Goal: Task Accomplishment & Management: Manage account settings

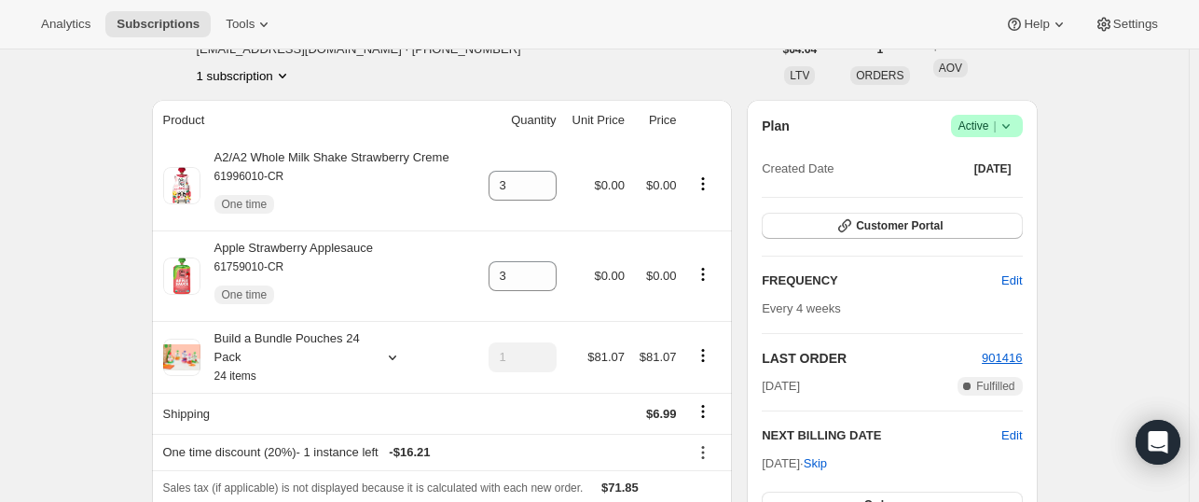
scroll to position [157, 0]
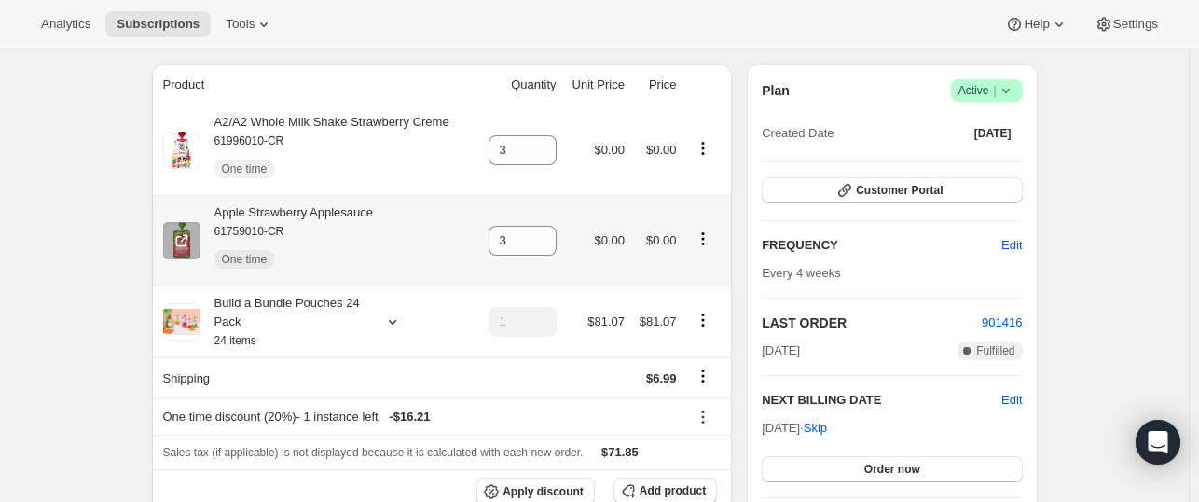
click at [705, 248] on icon "Product actions" at bounding box center [703, 238] width 19 height 19
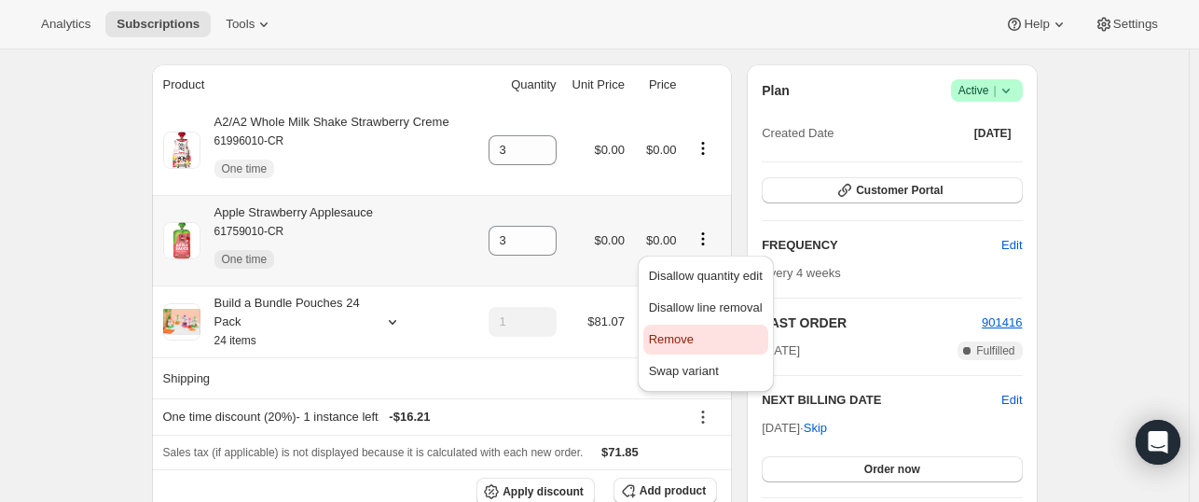
click at [703, 331] on span "Remove" at bounding box center [706, 339] width 114 height 19
type input "0"
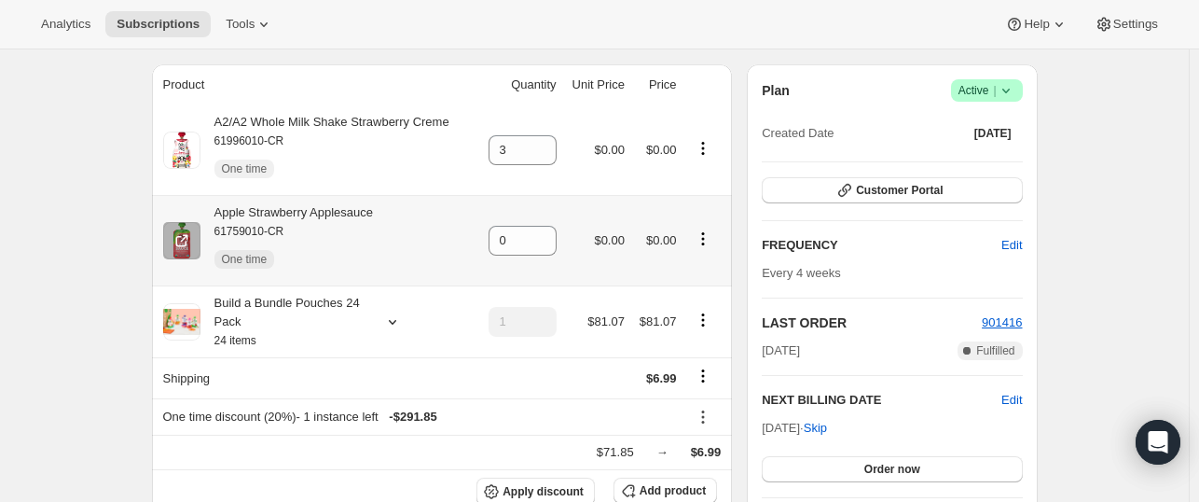
click at [704, 243] on icon "Product actions" at bounding box center [703, 238] width 19 height 19
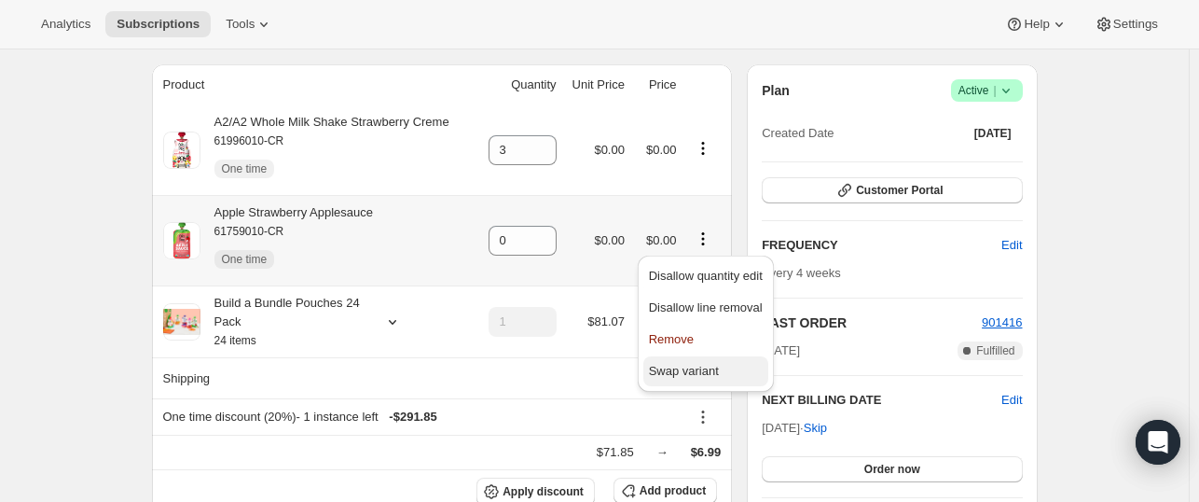
click at [682, 372] on span "Swap variant" at bounding box center [684, 371] width 70 height 14
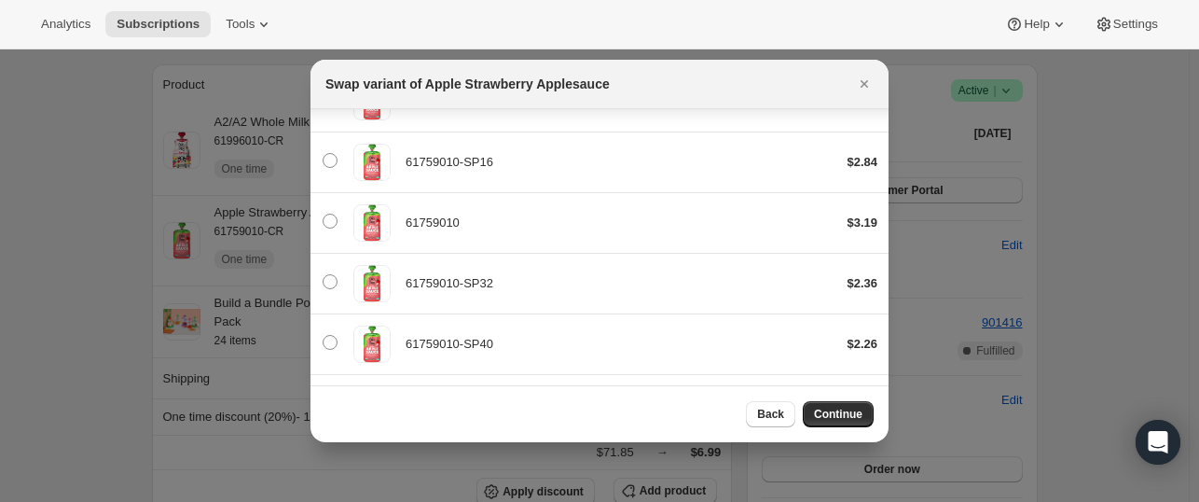
scroll to position [326, 0]
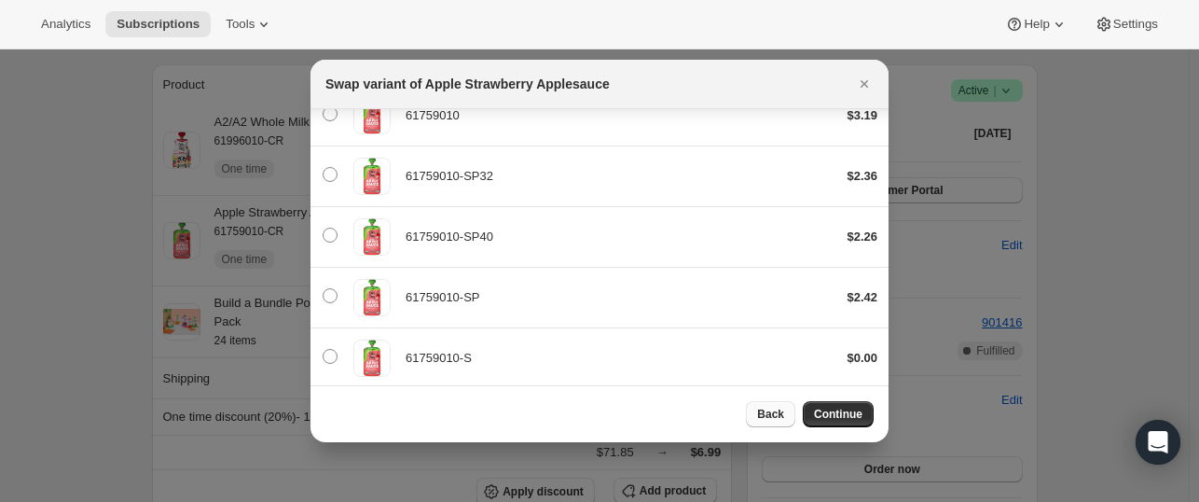
click at [776, 407] on button "Back" at bounding box center [770, 414] width 49 height 26
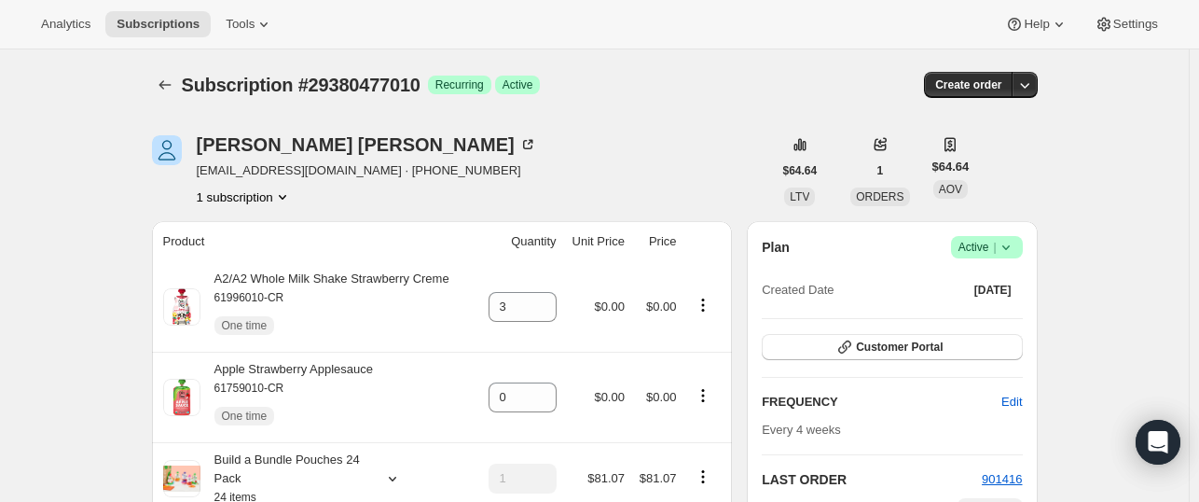
scroll to position [157, 0]
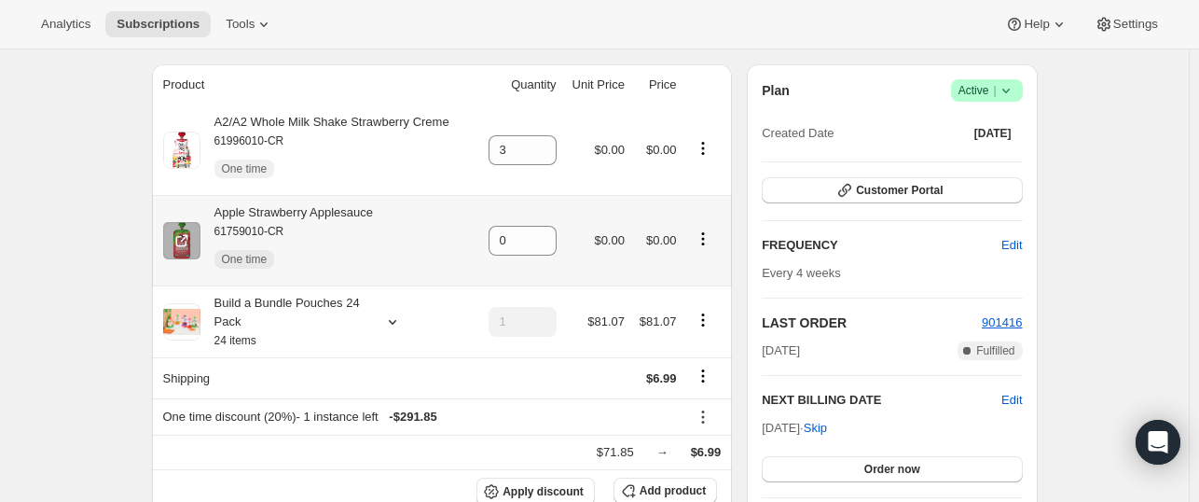
click at [702, 239] on icon "Product actions" at bounding box center [703, 238] width 19 height 19
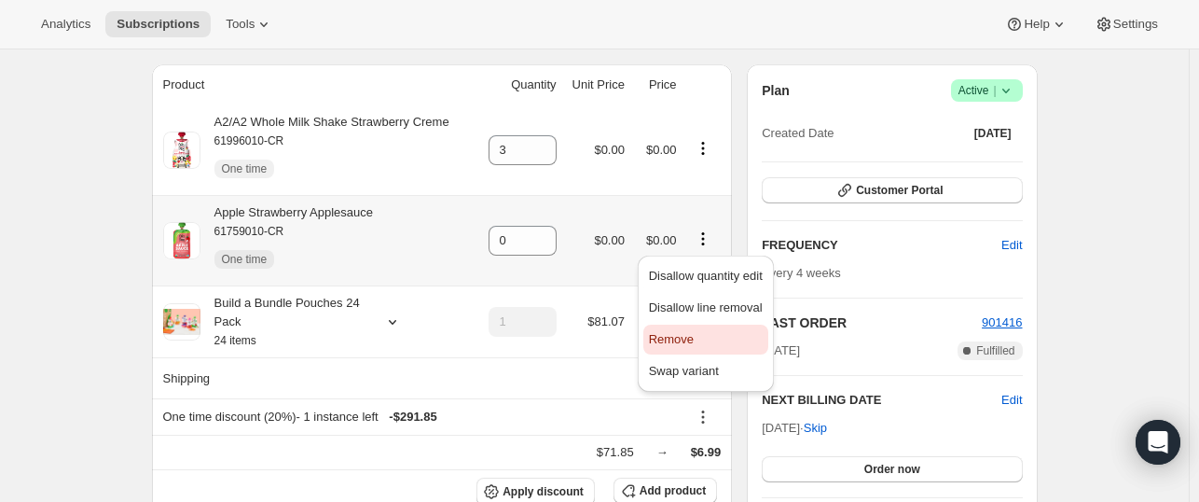
click at [701, 339] on span "Remove" at bounding box center [706, 339] width 114 height 19
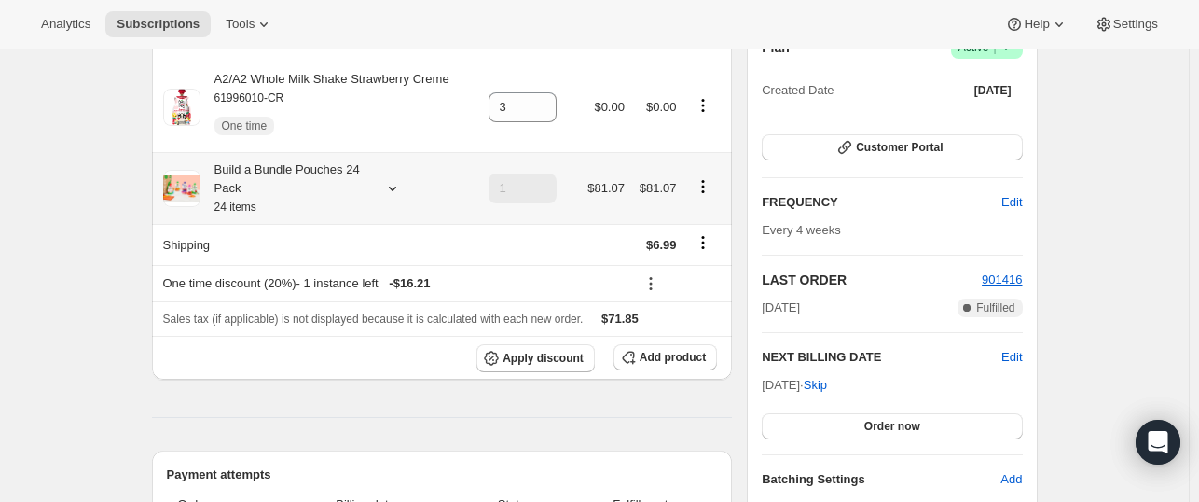
scroll to position [172, 0]
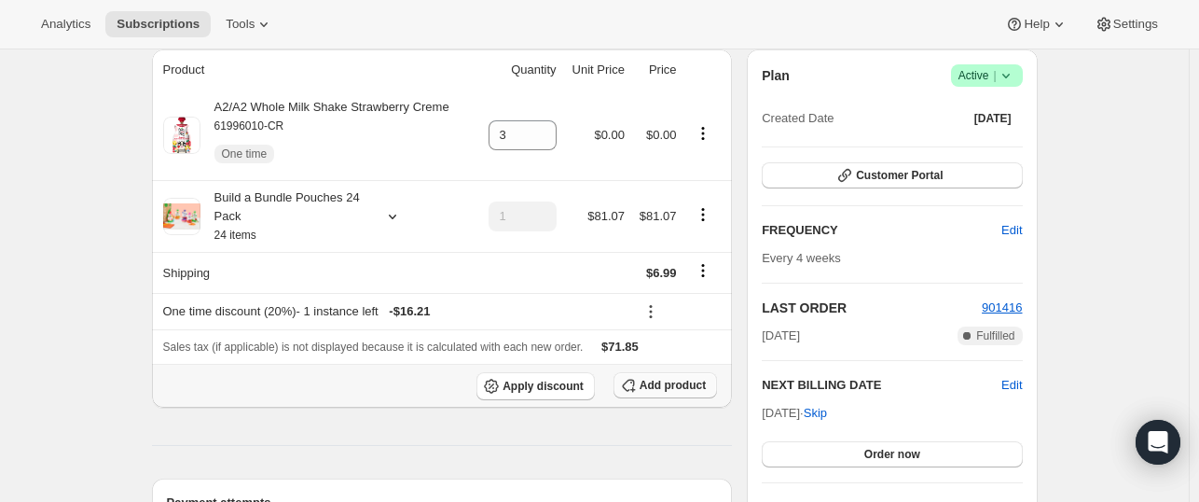
click at [661, 389] on span "Add product" at bounding box center [673, 385] width 66 height 15
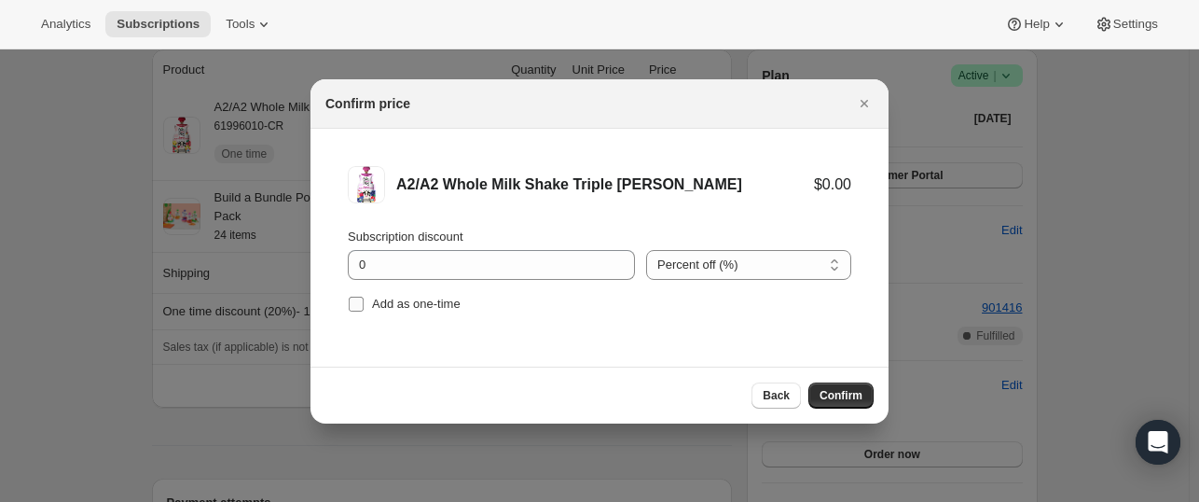
click at [358, 305] on input "Add as one-time" at bounding box center [356, 304] width 15 height 15
checkbox input "true"
click at [839, 394] on span "Confirm" at bounding box center [841, 395] width 43 height 15
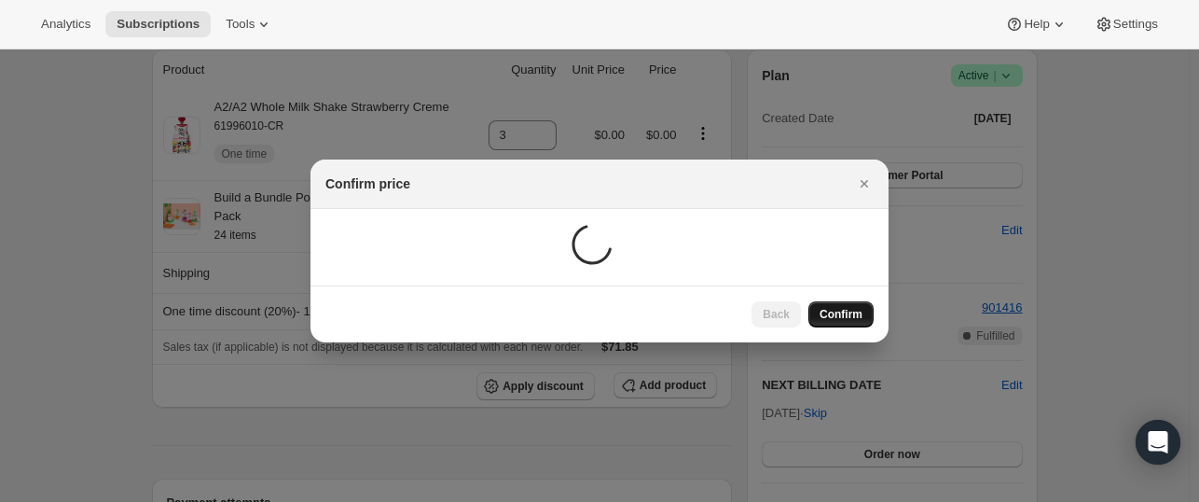
scroll to position [172, 0]
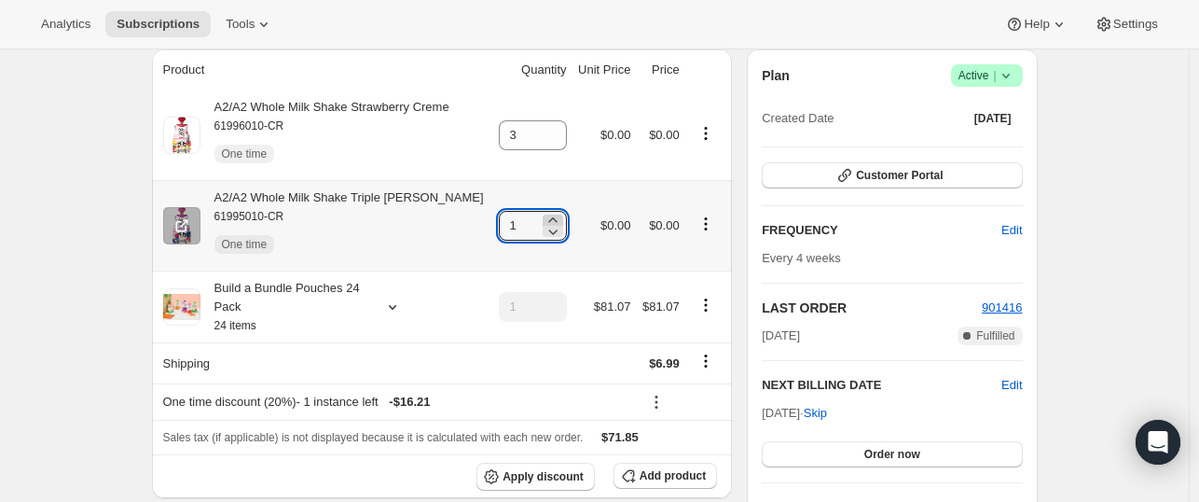
click at [552, 218] on icon at bounding box center [553, 220] width 19 height 19
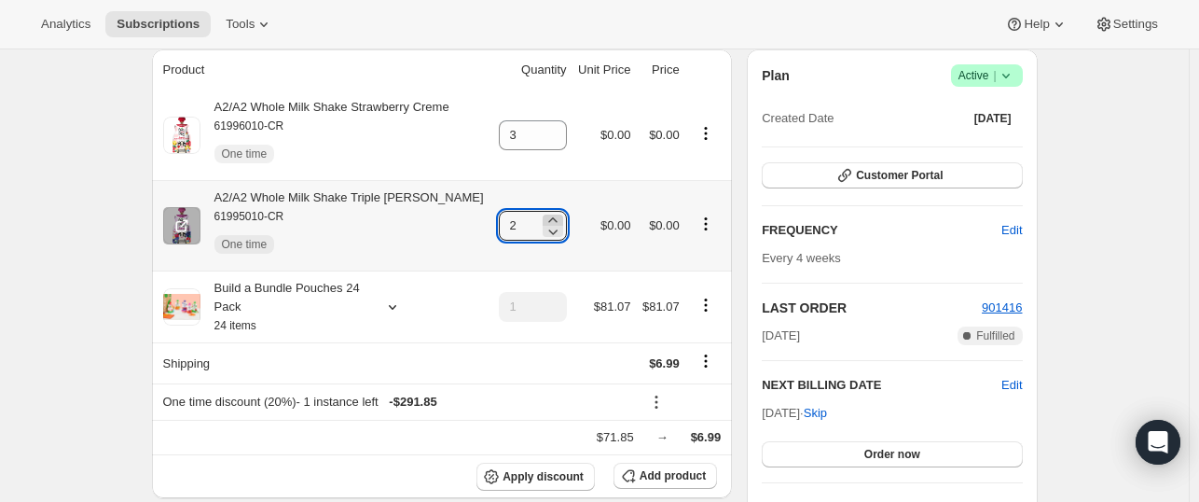
click at [552, 218] on icon at bounding box center [553, 220] width 19 height 19
type input "3"
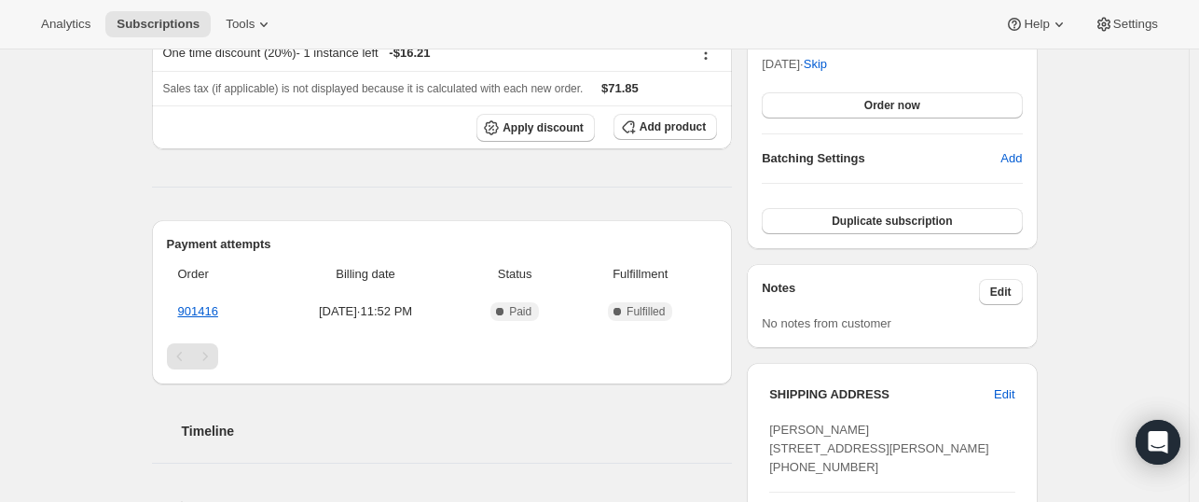
scroll to position [519, 0]
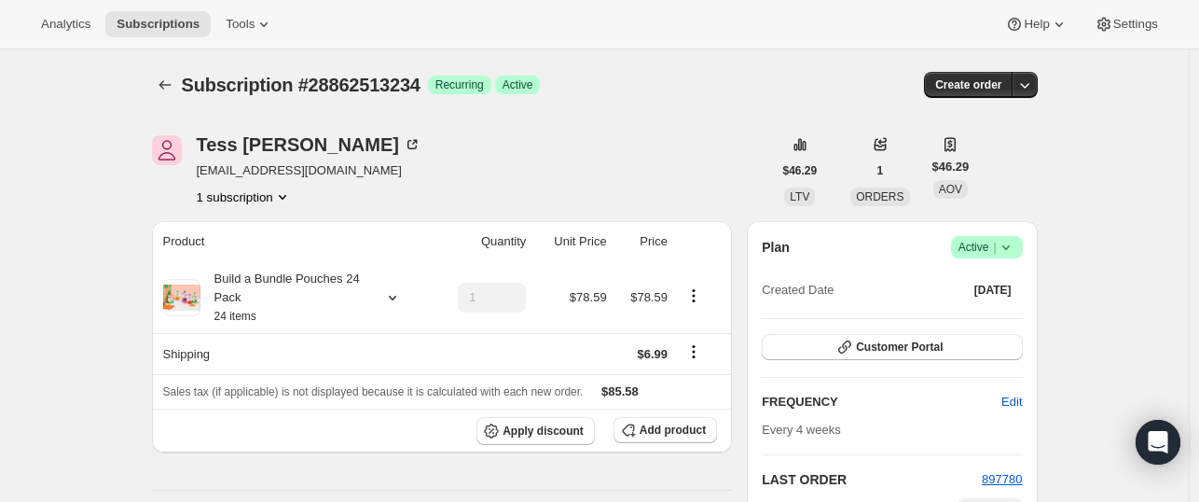
scroll to position [178, 0]
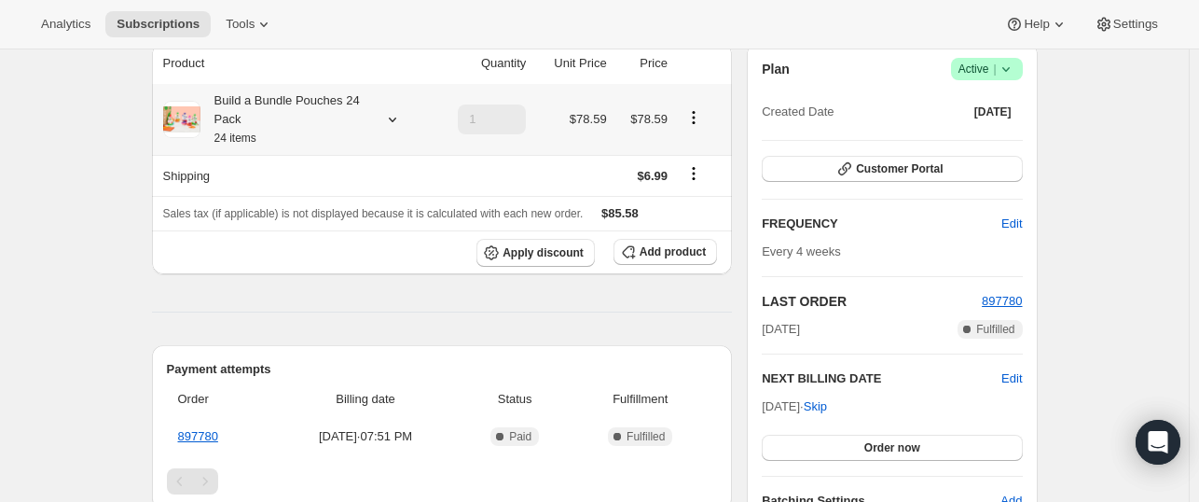
click at [399, 122] on icon at bounding box center [392, 119] width 19 height 19
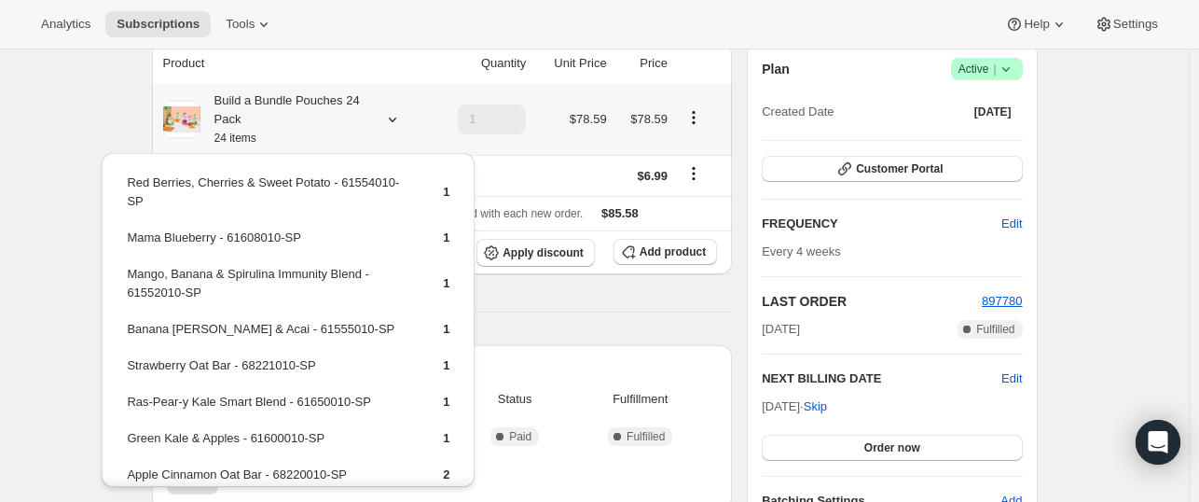
scroll to position [0, 0]
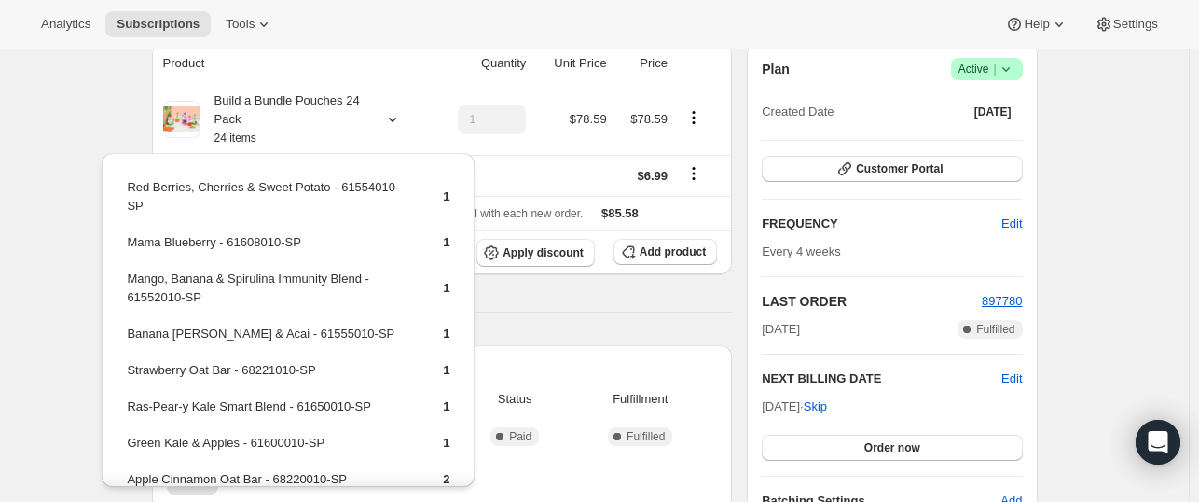
click at [530, 320] on div "Product Quantity Unit Price Price Build a Bundle Pouches 24 Pack 24 items 1 $78…" at bounding box center [442, 420] width 581 height 754
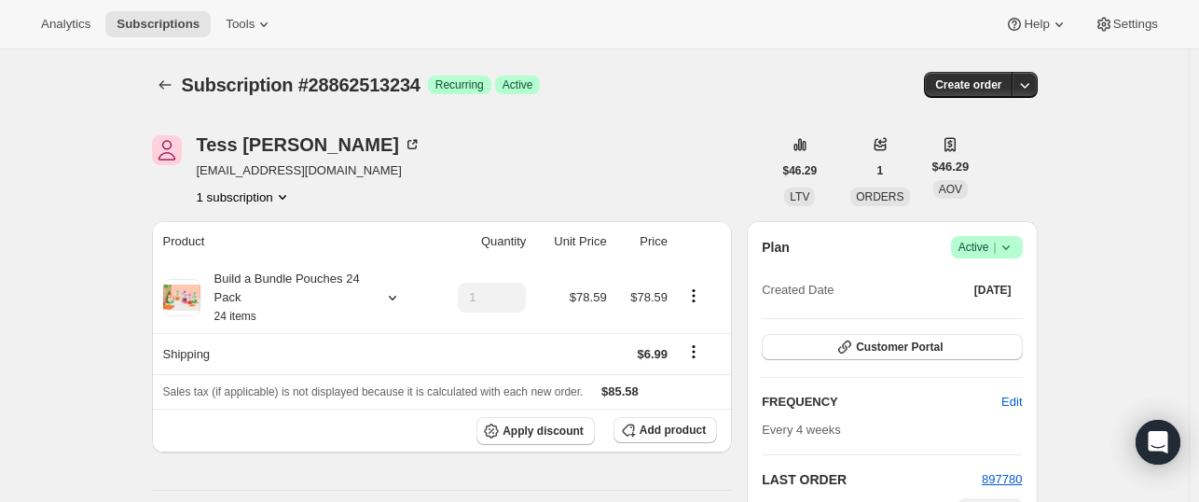
scroll to position [114, 0]
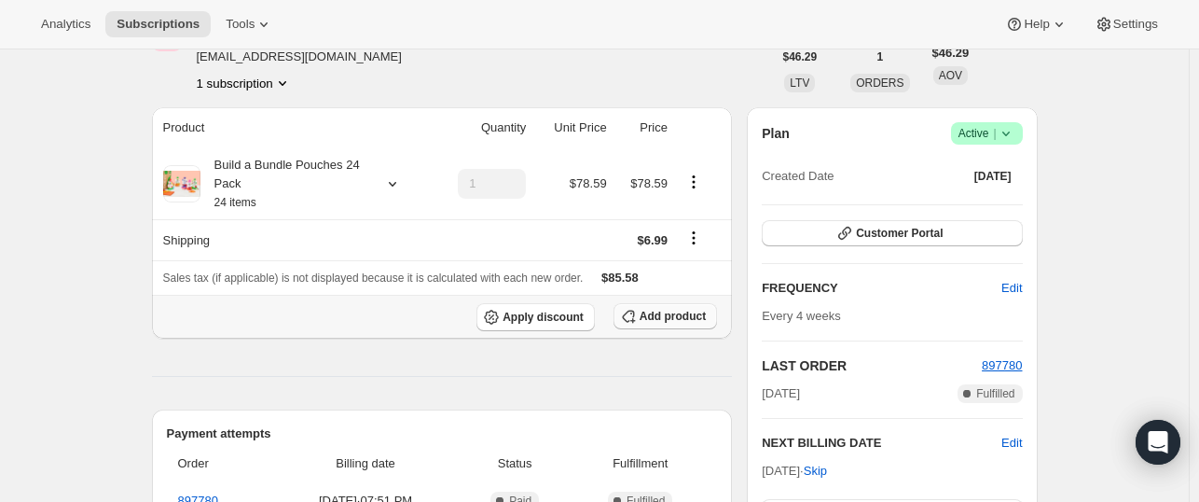
click at [667, 314] on span "Add product" at bounding box center [673, 316] width 66 height 15
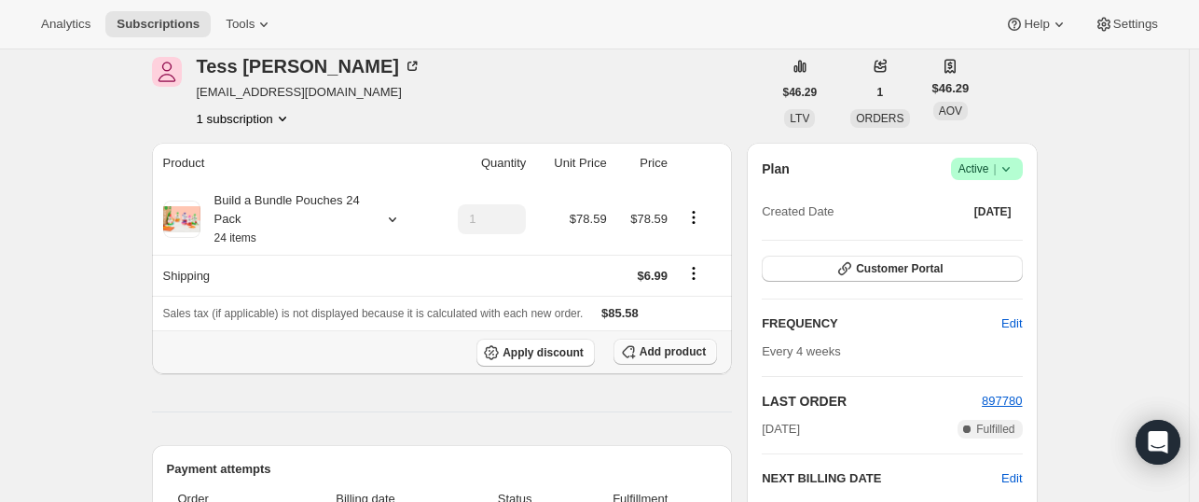
scroll to position [75, 0]
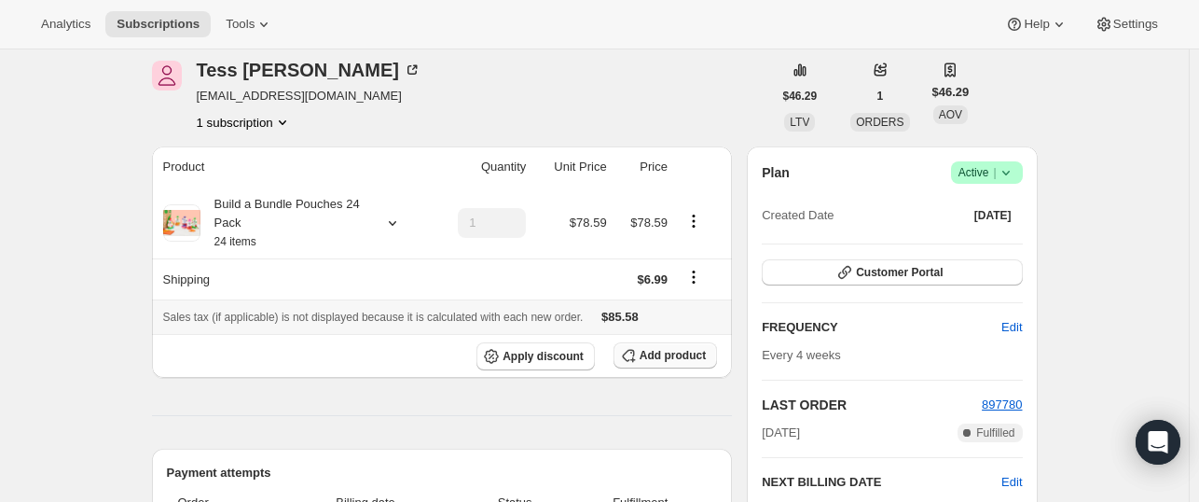
click at [662, 355] on span "Add product" at bounding box center [673, 355] width 66 height 15
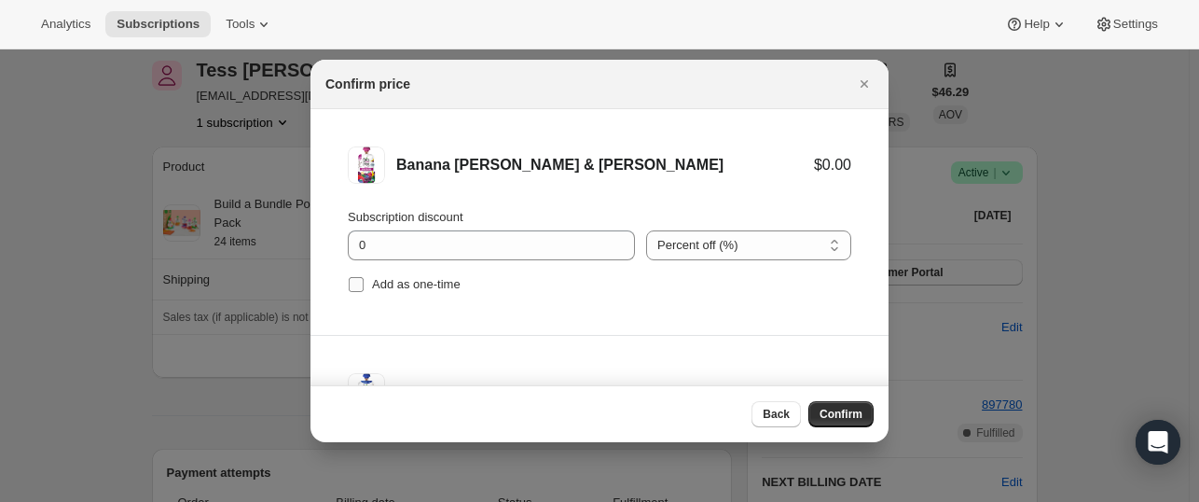
click at [391, 283] on span "Add as one-time" at bounding box center [416, 284] width 89 height 14
click at [364, 283] on input "Add as one-time" at bounding box center [356, 284] width 15 height 15
checkbox input "true"
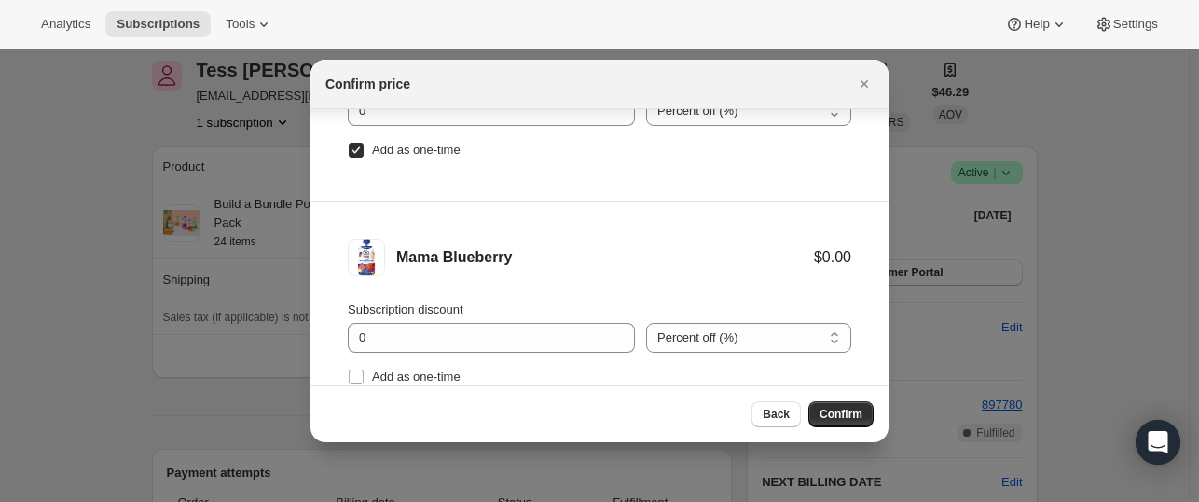
scroll to position [110, 0]
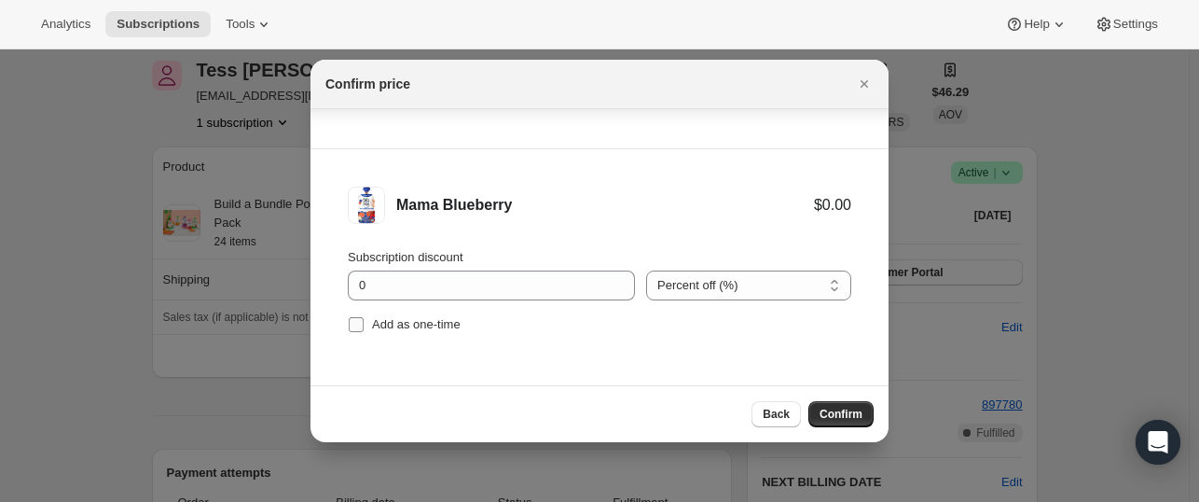
click at [403, 324] on span "Add as one-time" at bounding box center [416, 324] width 89 height 14
click at [364, 324] on input "Add as one-time" at bounding box center [356, 324] width 15 height 15
checkbox input "true"
click at [824, 413] on span "Confirm" at bounding box center [841, 414] width 43 height 15
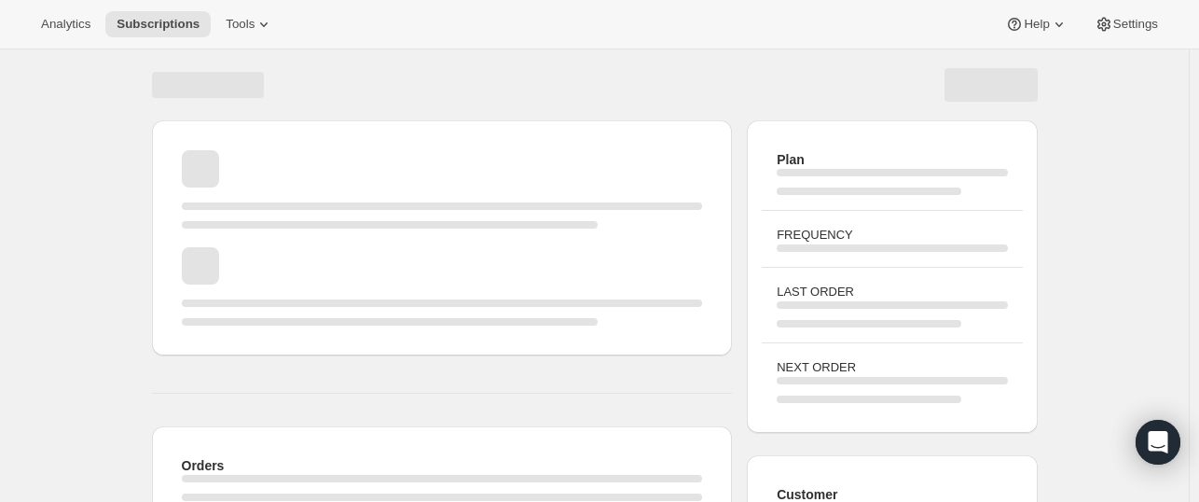
scroll to position [75, 0]
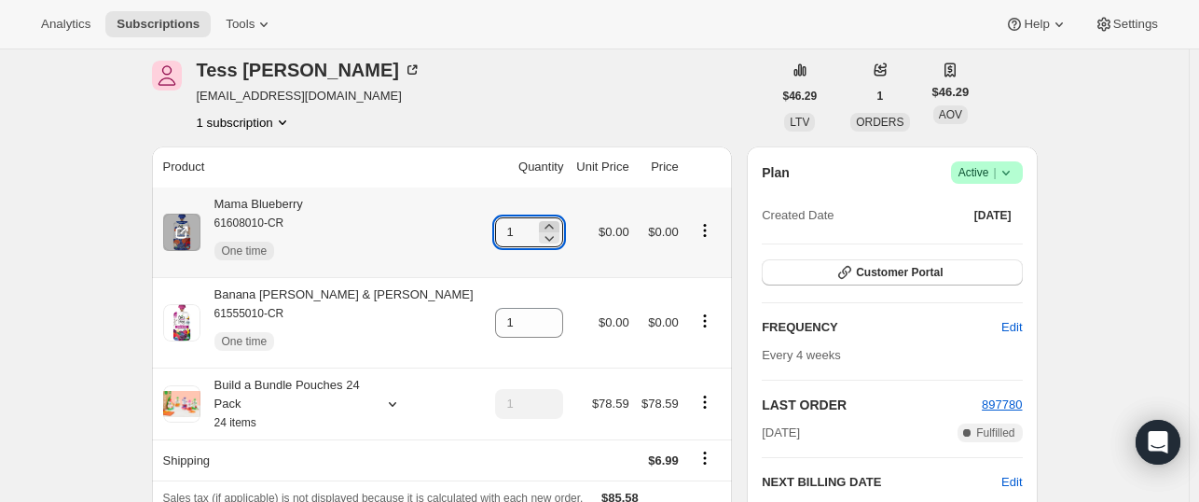
click at [540, 227] on icon at bounding box center [549, 226] width 19 height 19
type input "3"
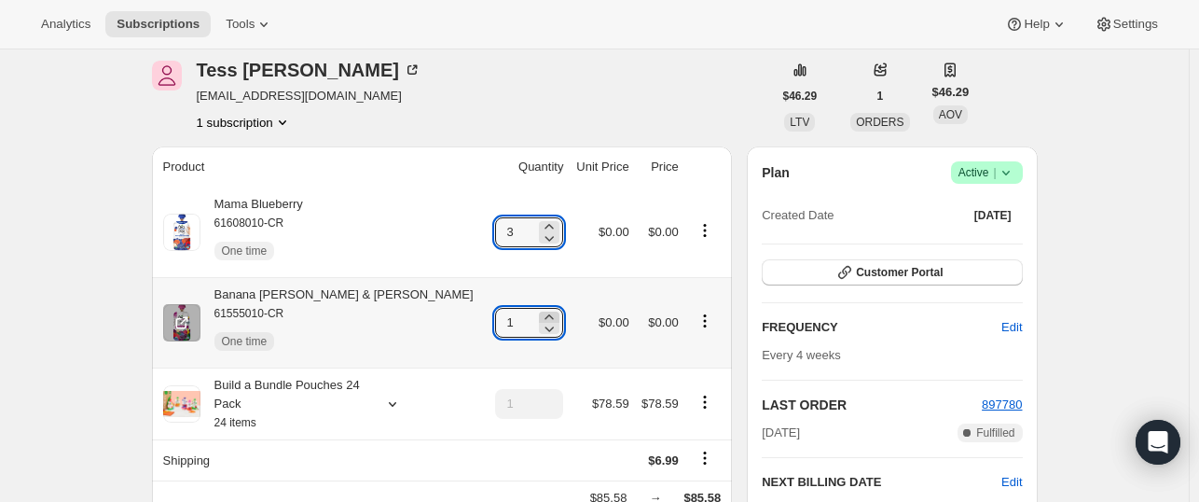
click at [546, 316] on icon at bounding box center [550, 316] width 8 height 5
type input "3"
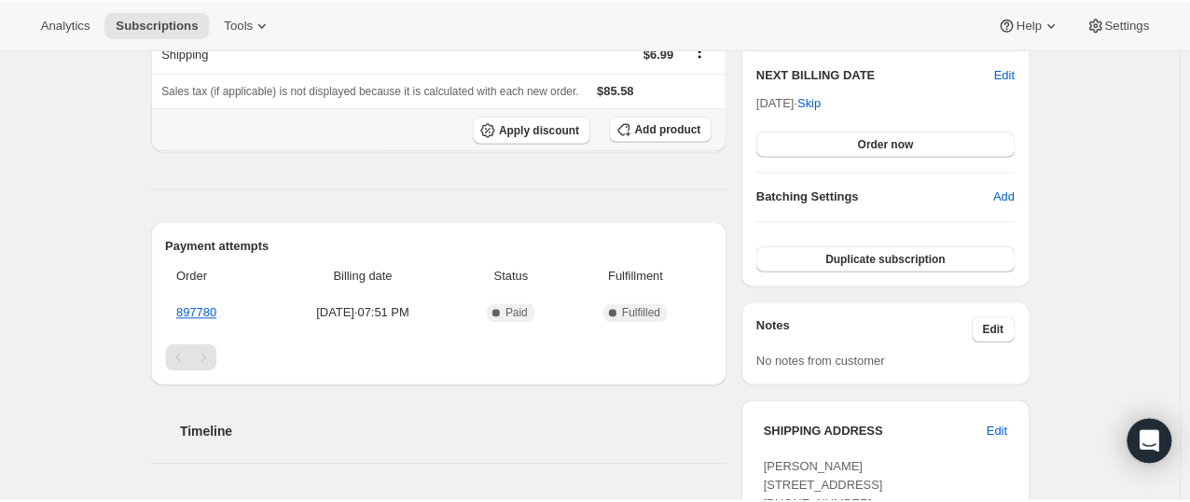
scroll to position [0, 0]
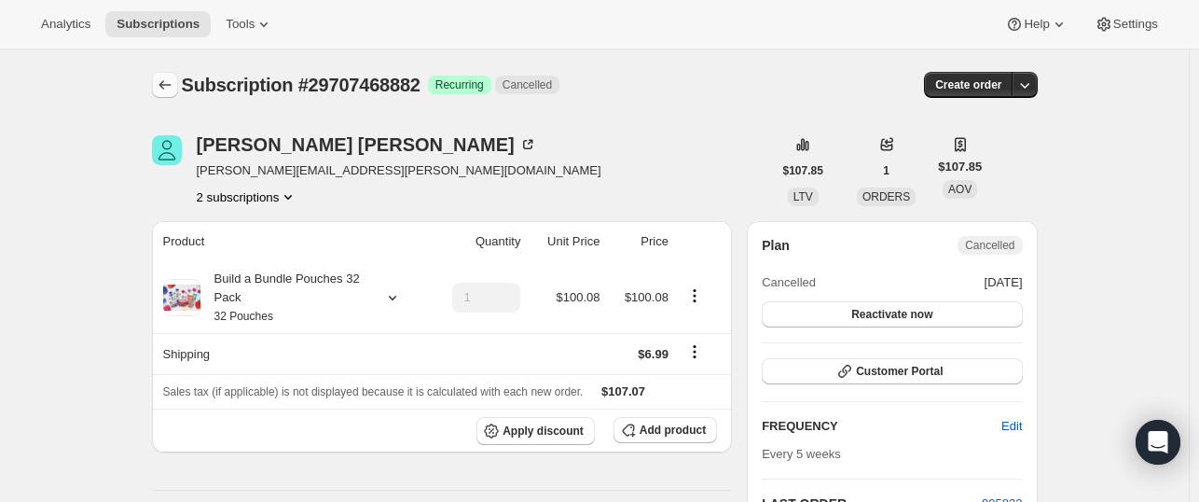
click at [168, 85] on icon "Subscriptions" at bounding box center [165, 85] width 19 height 19
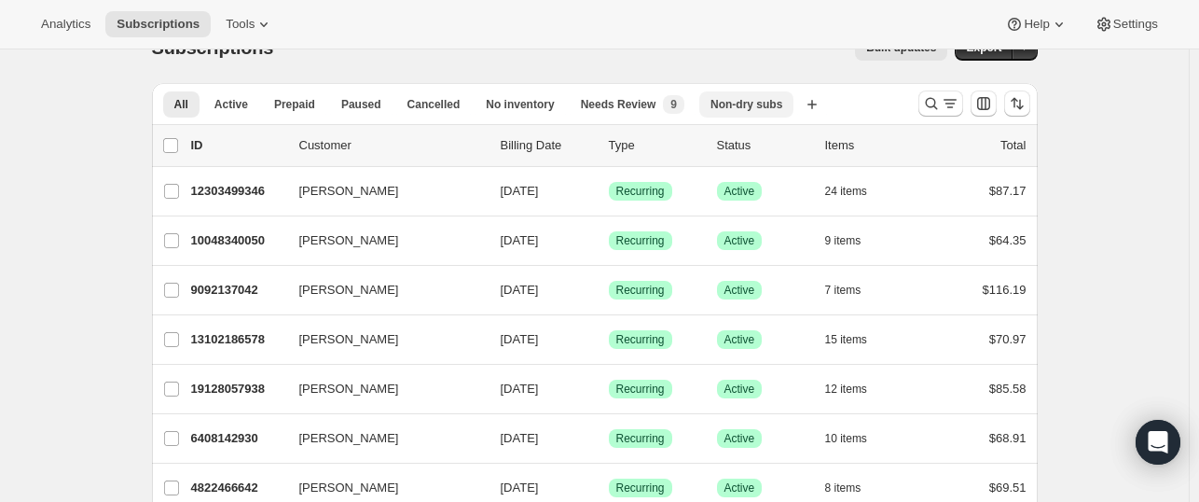
scroll to position [19, 0]
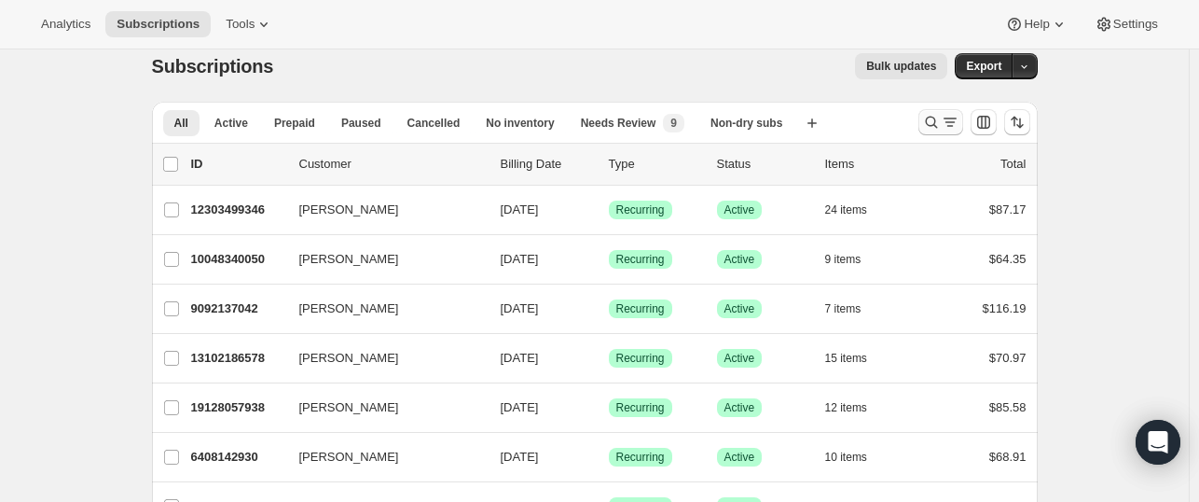
click at [934, 129] on icon "Search and filter results" at bounding box center [931, 122] width 19 height 19
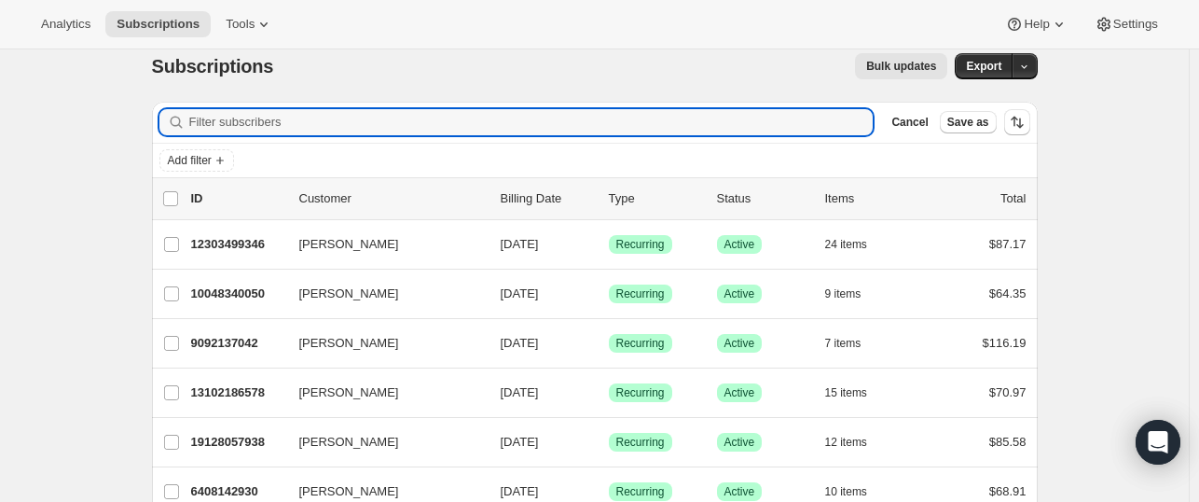
paste input "alonso719@gmail.cojm"
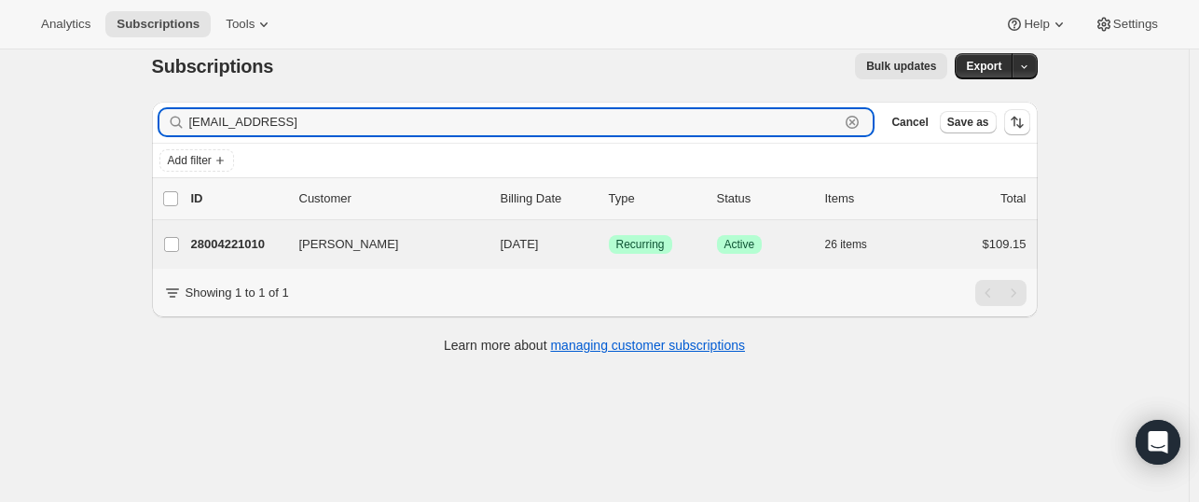
type input "alonso719@gmail.cojm"
click at [362, 256] on div "Amy Reaves 28004221010 Amy Reaves 10/05/2025 Success Recurring Success Active 2…" at bounding box center [595, 244] width 886 height 48
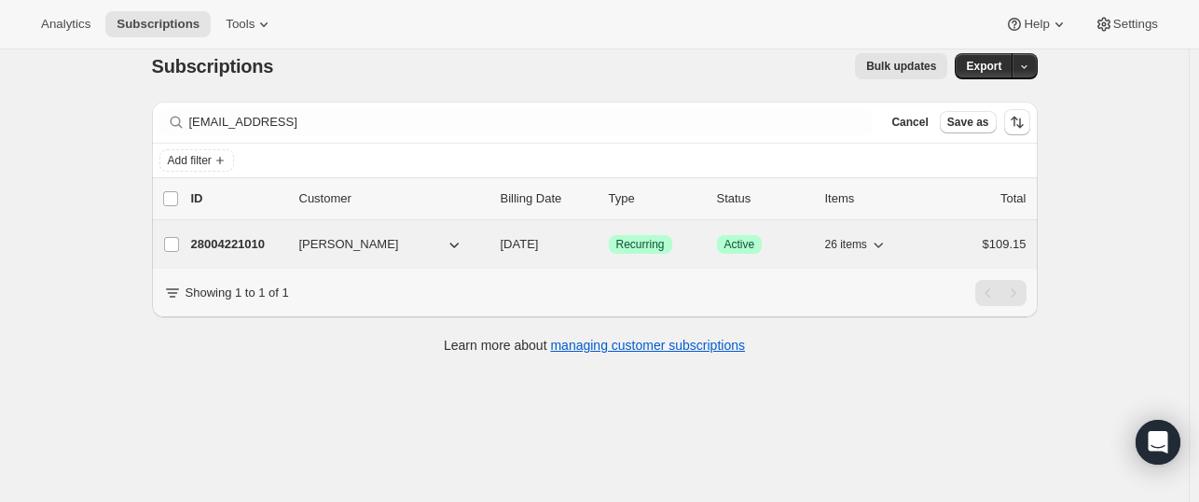
click at [247, 245] on p "28004221010" at bounding box center [237, 244] width 93 height 19
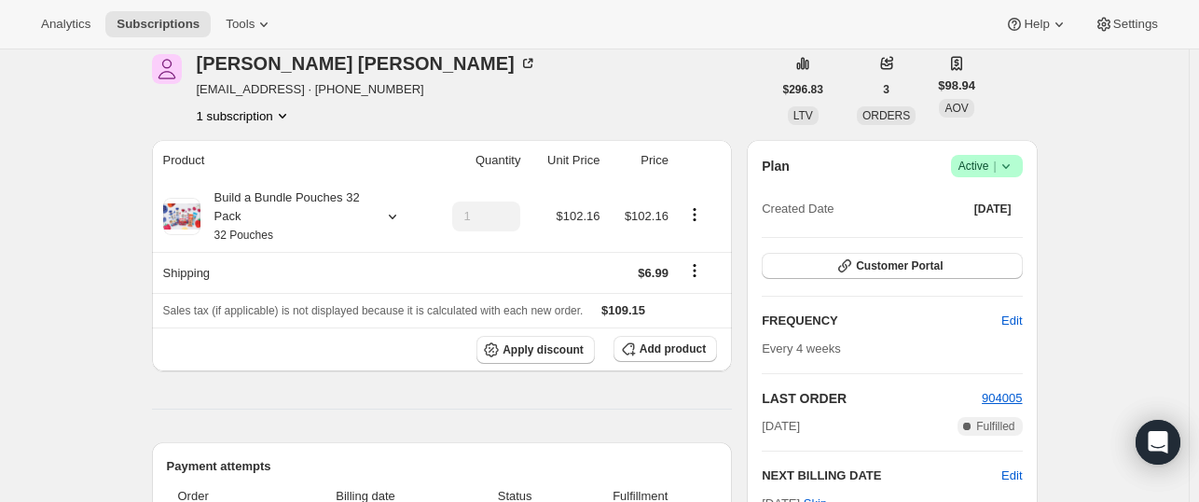
scroll to position [29, 0]
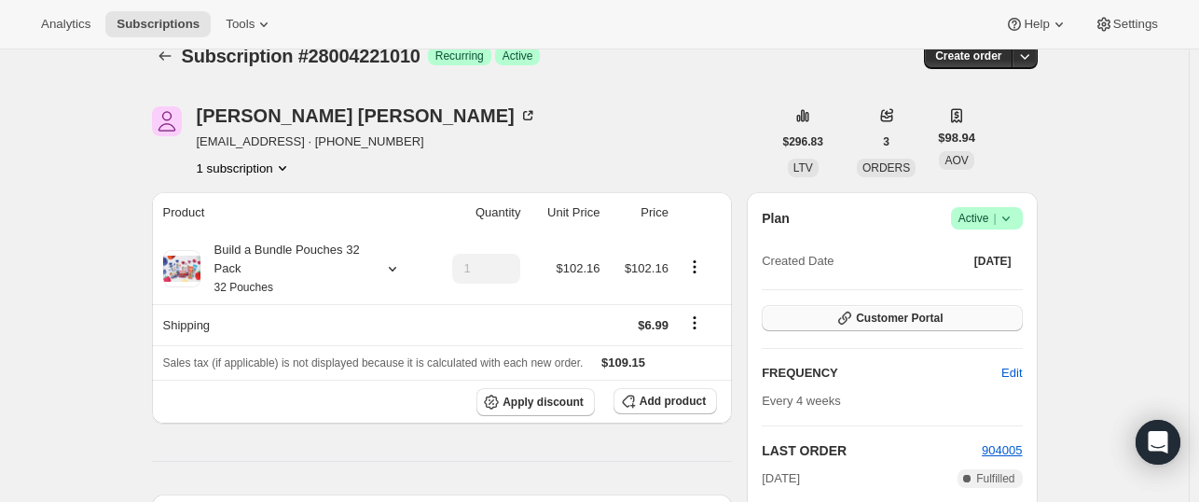
click at [870, 323] on span "Customer Portal" at bounding box center [899, 318] width 87 height 15
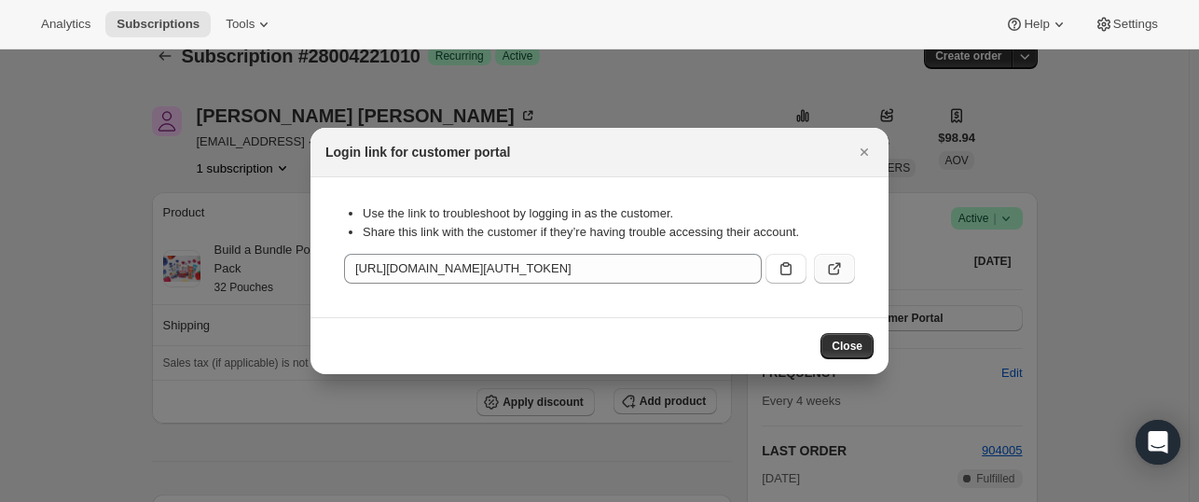
click at [837, 267] on icon ":ret:" at bounding box center [837, 266] width 7 height 7
click at [843, 350] on span "Close" at bounding box center [847, 346] width 31 height 15
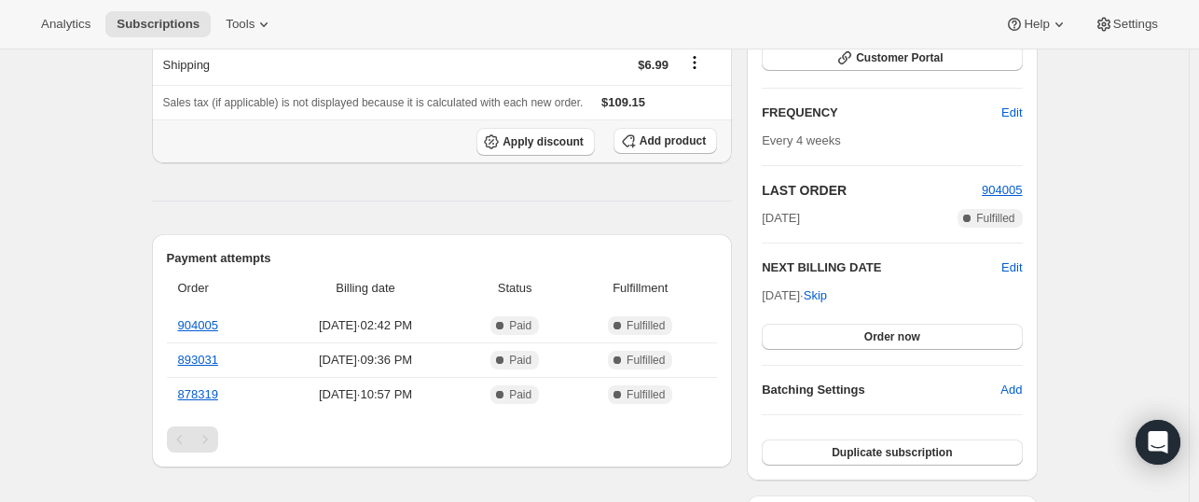
scroll to position [290, 0]
drag, startPoint x: 233, startPoint y: 324, endPoint x: 177, endPoint y: 325, distance: 56.0
click at [177, 325] on th "904005" at bounding box center [219, 325] width 104 height 34
copy link "904005"
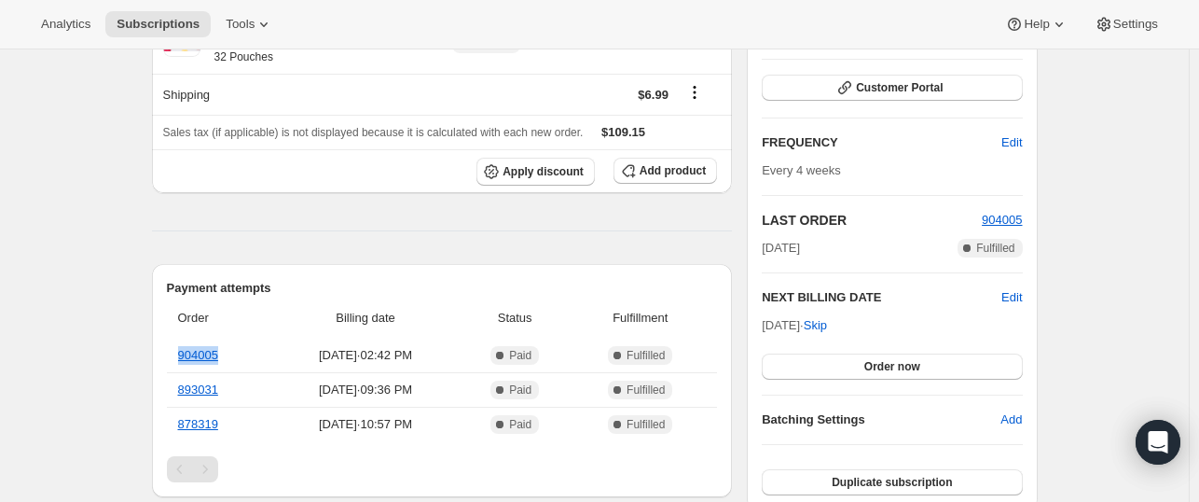
scroll to position [256, 0]
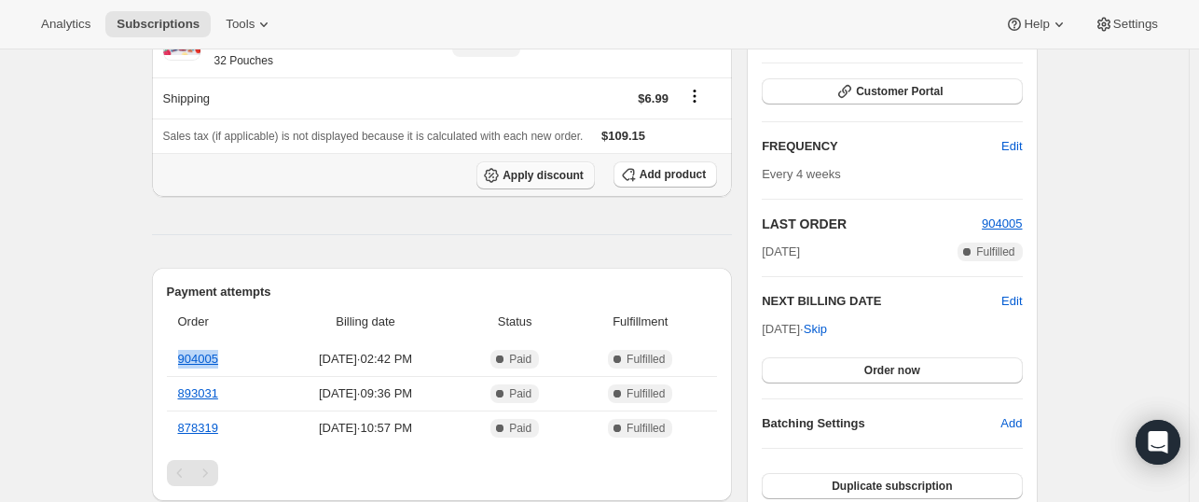
click at [528, 178] on span "Apply discount" at bounding box center [543, 175] width 81 height 15
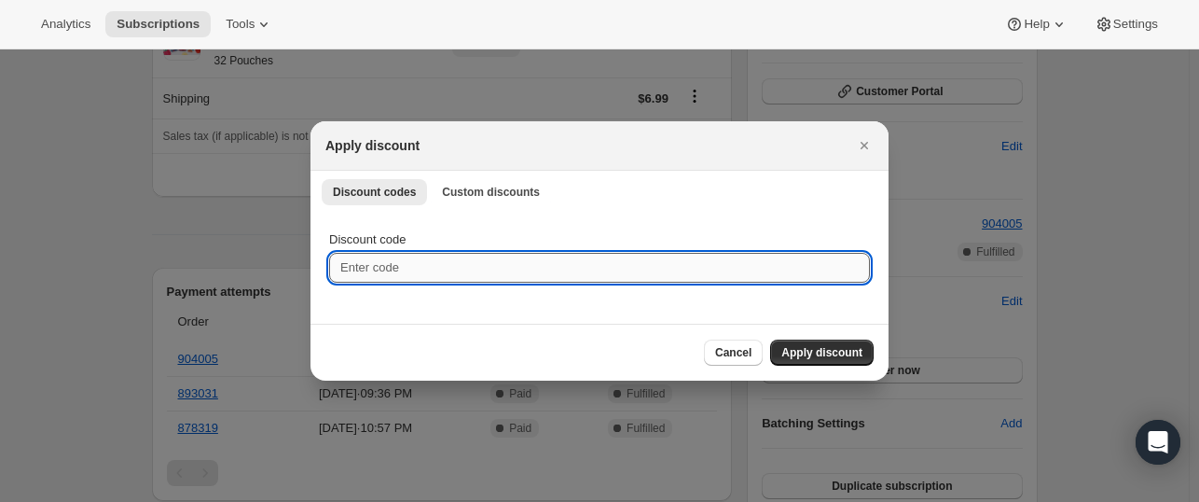
click at [382, 270] on input "Discount code" at bounding box center [599, 268] width 541 height 30
type input "NEXTBOX25"
click at [831, 357] on span "Apply discount" at bounding box center [821, 352] width 81 height 15
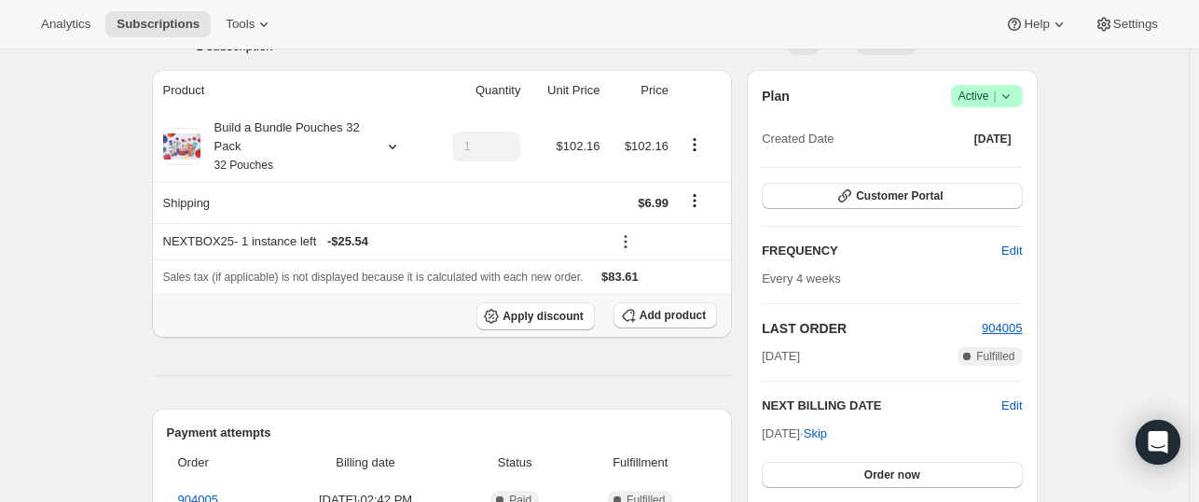
scroll to position [130, 0]
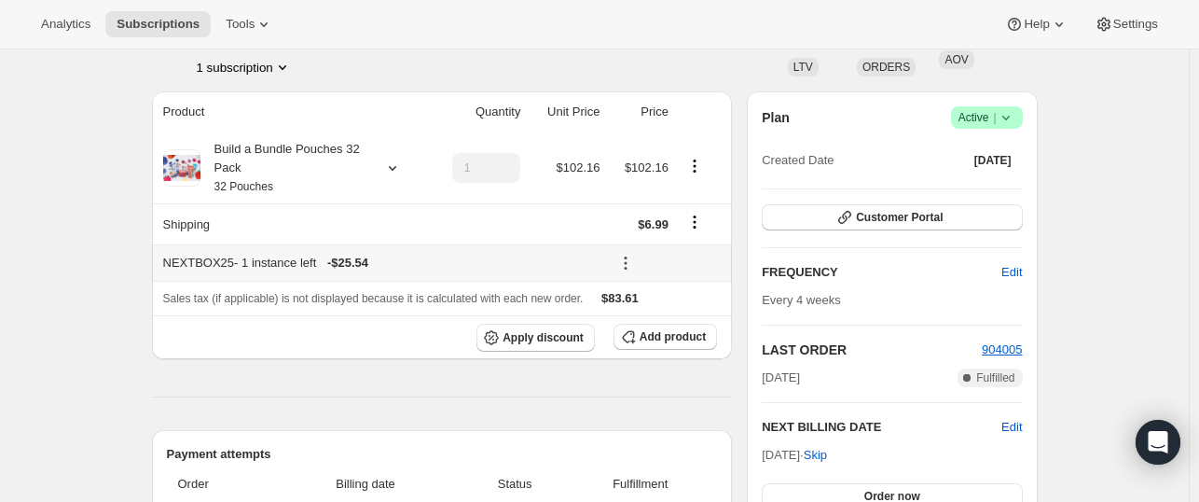
click at [629, 262] on icon at bounding box center [625, 263] width 19 height 19
click at [657, 331] on span "Remove" at bounding box center [672, 330] width 45 height 14
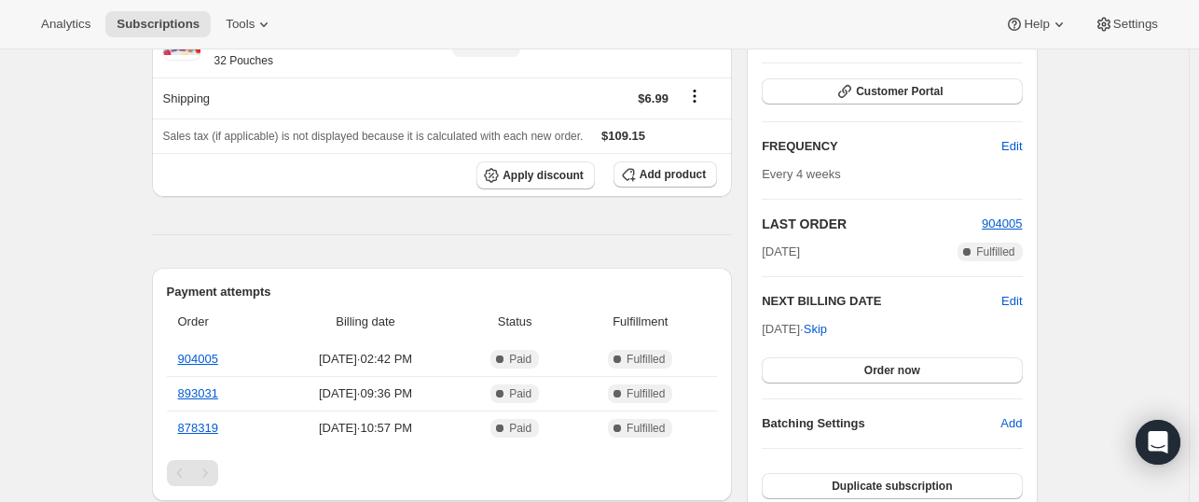
scroll to position [0, 0]
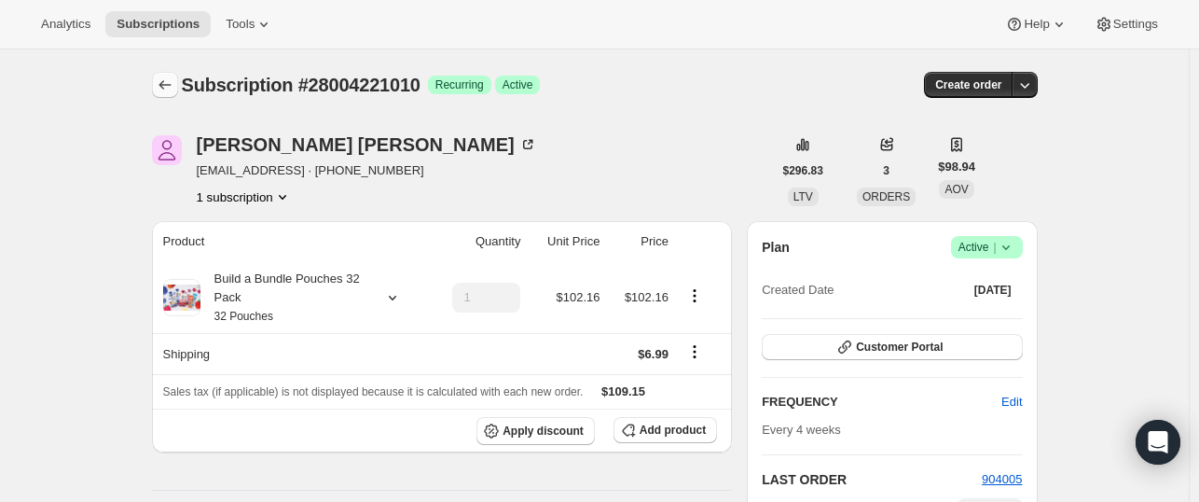
click at [163, 87] on icon "Subscriptions" at bounding box center [165, 85] width 19 height 19
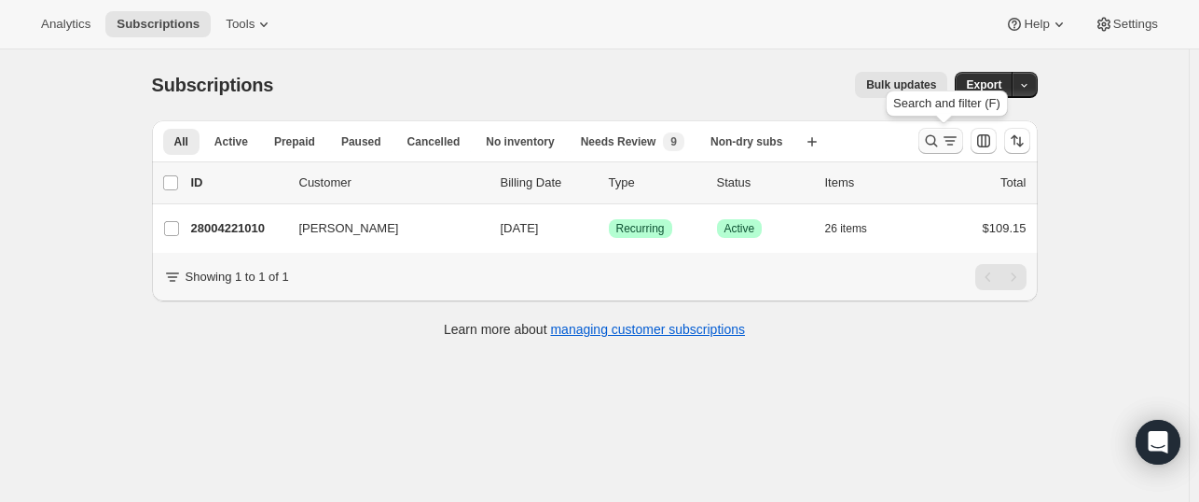
click at [933, 144] on icon "Search and filter results" at bounding box center [931, 141] width 12 height 12
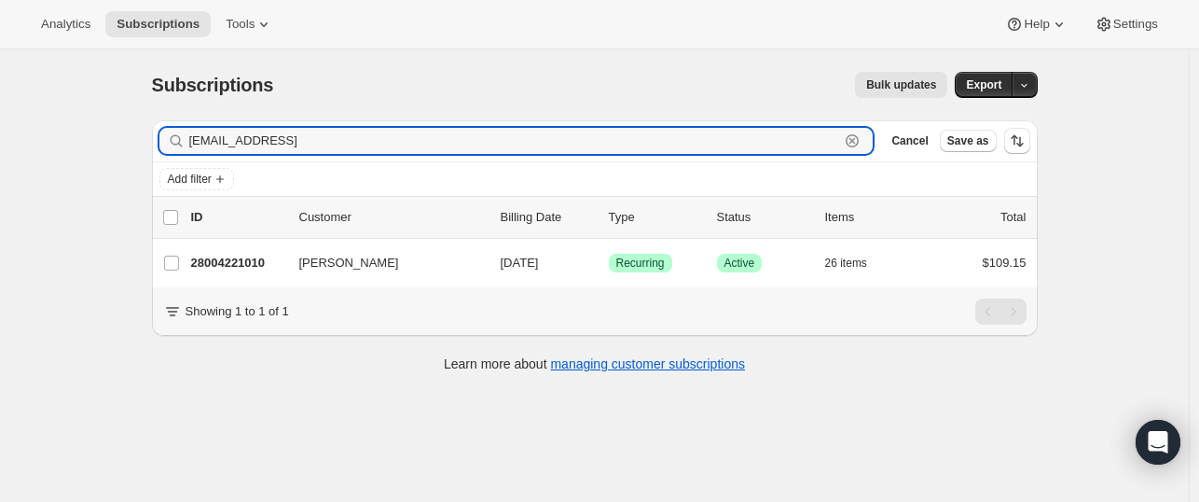
click at [856, 141] on icon "button" at bounding box center [853, 141] width 7 height 7
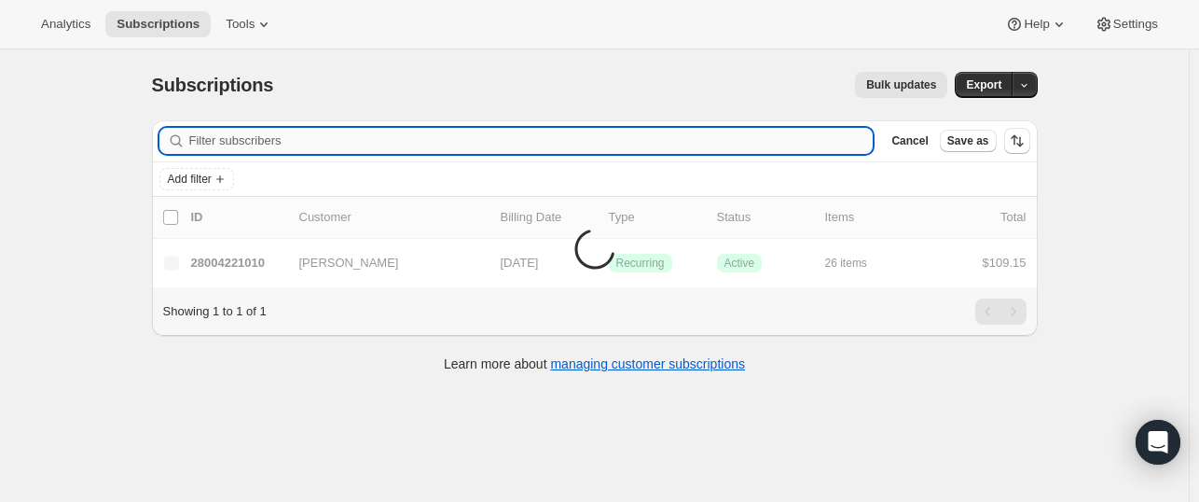
paste input "cihad@me.com"
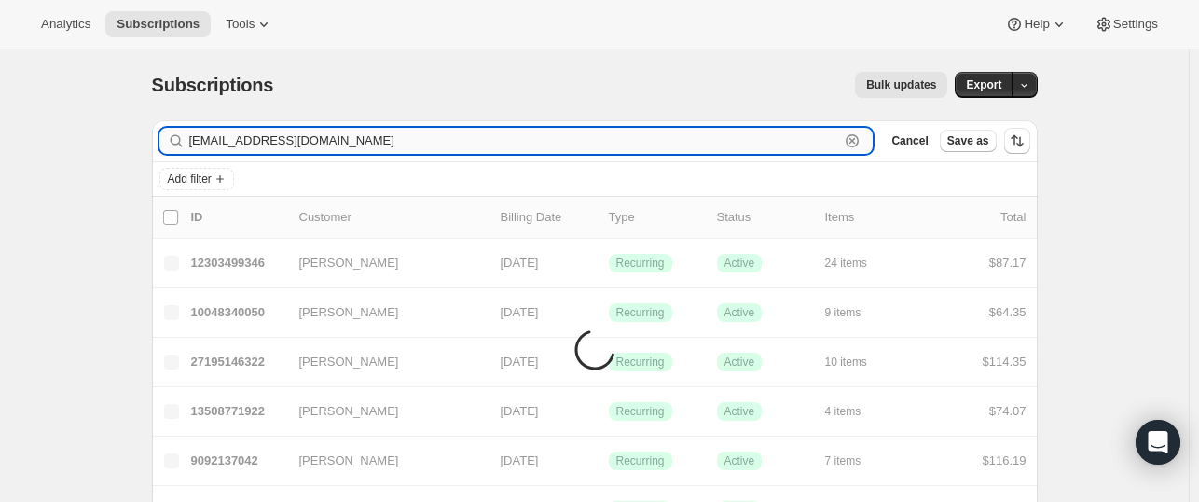
type input "cihad@me.com"
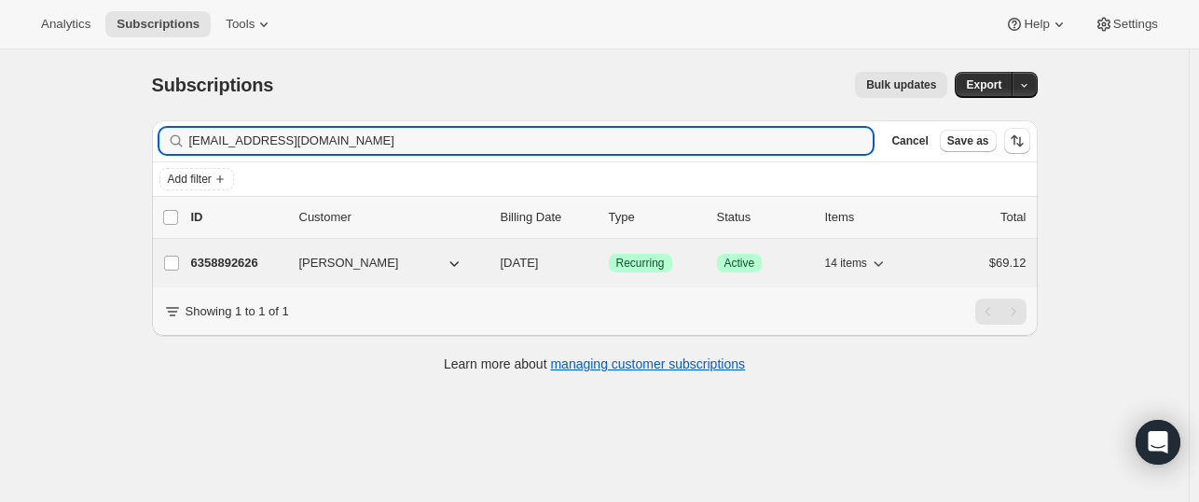
click at [221, 268] on p "6358892626" at bounding box center [237, 263] width 93 height 19
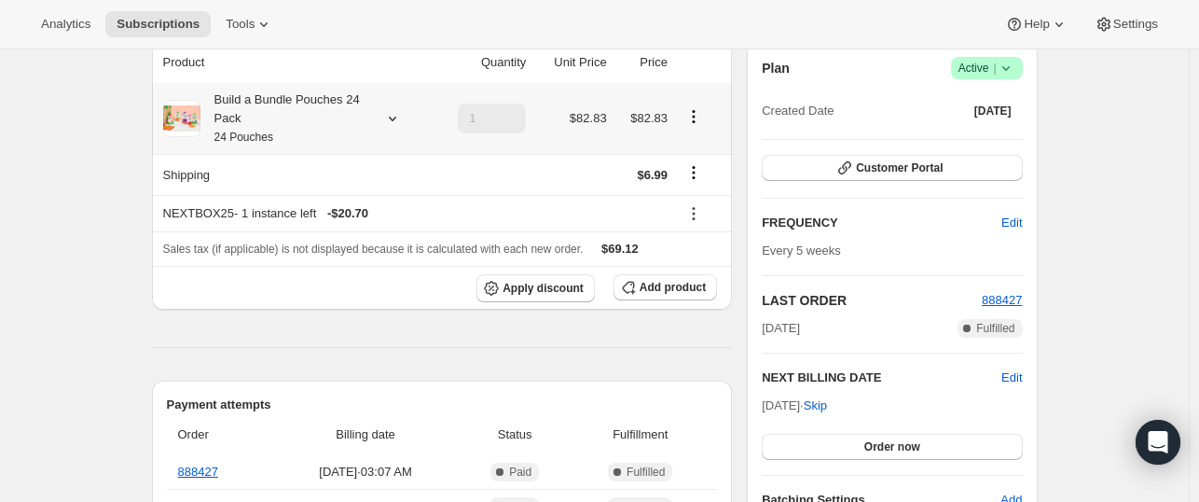
scroll to position [172, 0]
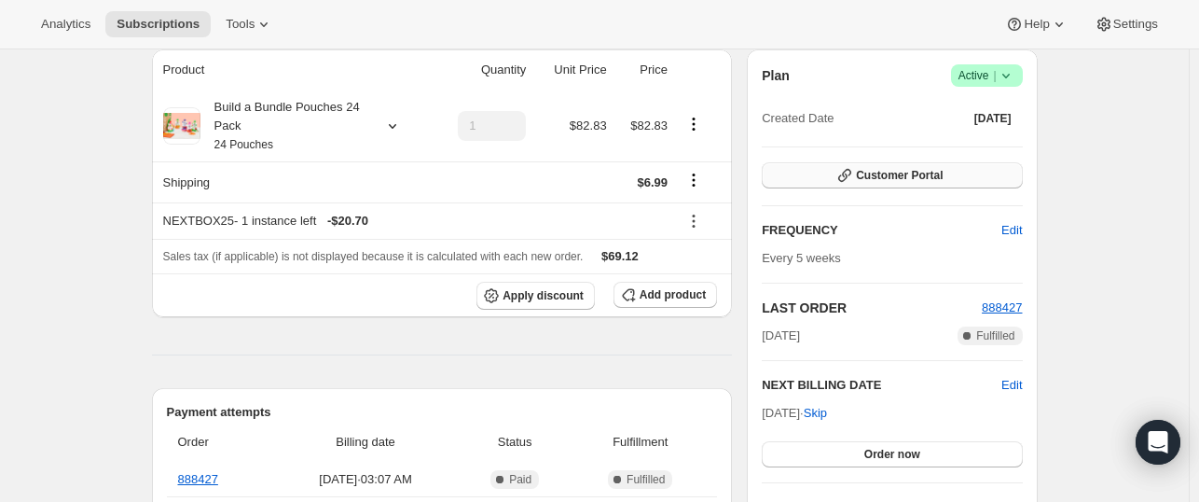
click at [868, 181] on span "Customer Portal" at bounding box center [899, 175] width 87 height 15
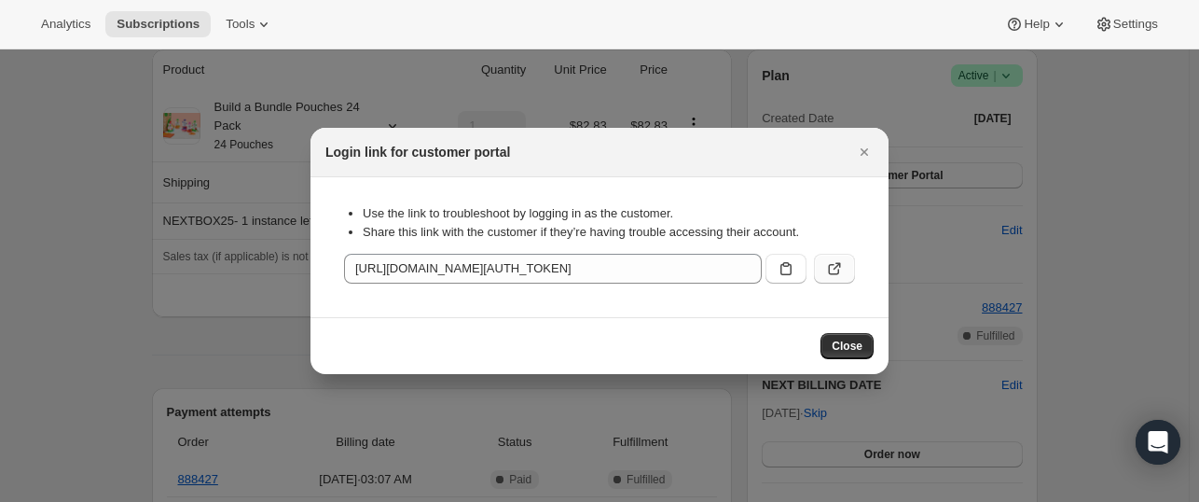
click at [831, 269] on icon ":r12q:" at bounding box center [834, 268] width 19 height 19
